Goal: Book appointment/travel/reservation

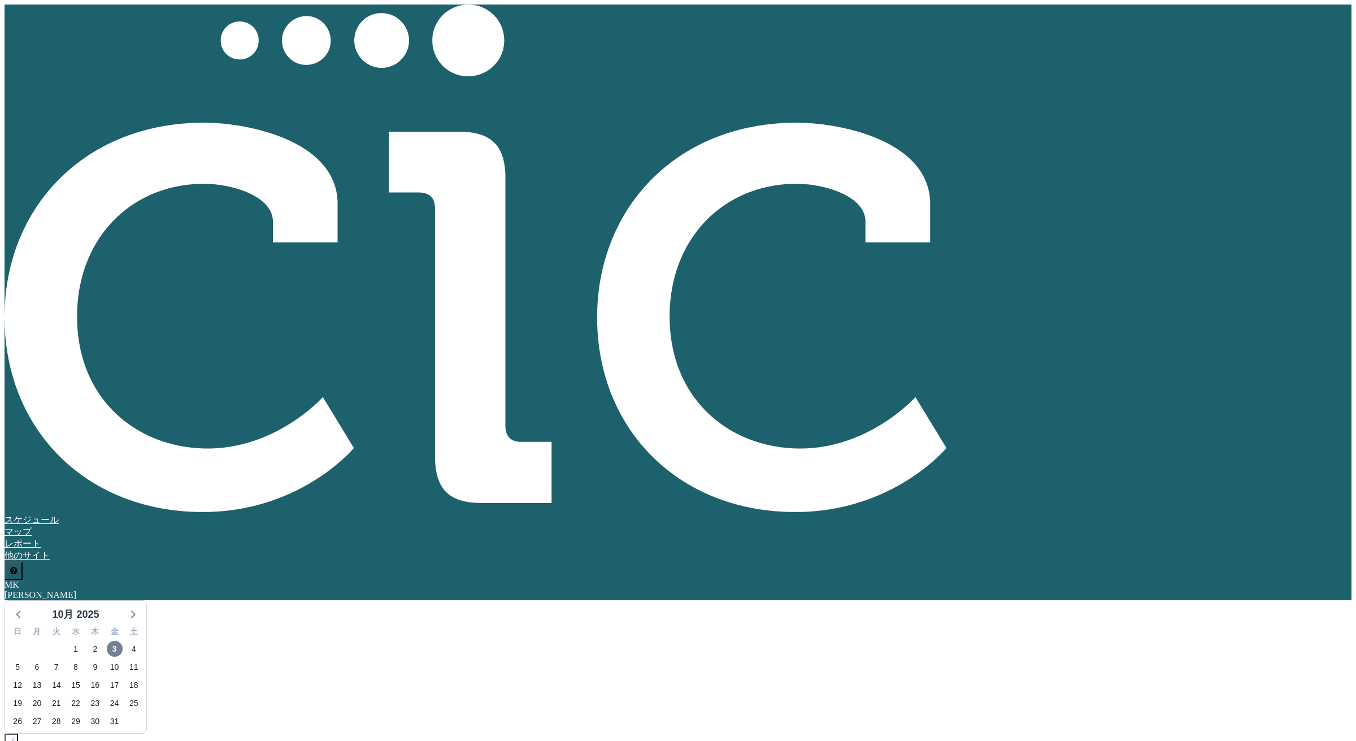
click at [32, 527] on link "マップ" at bounding box center [18, 532] width 27 height 10
